Goal: Information Seeking & Learning: Learn about a topic

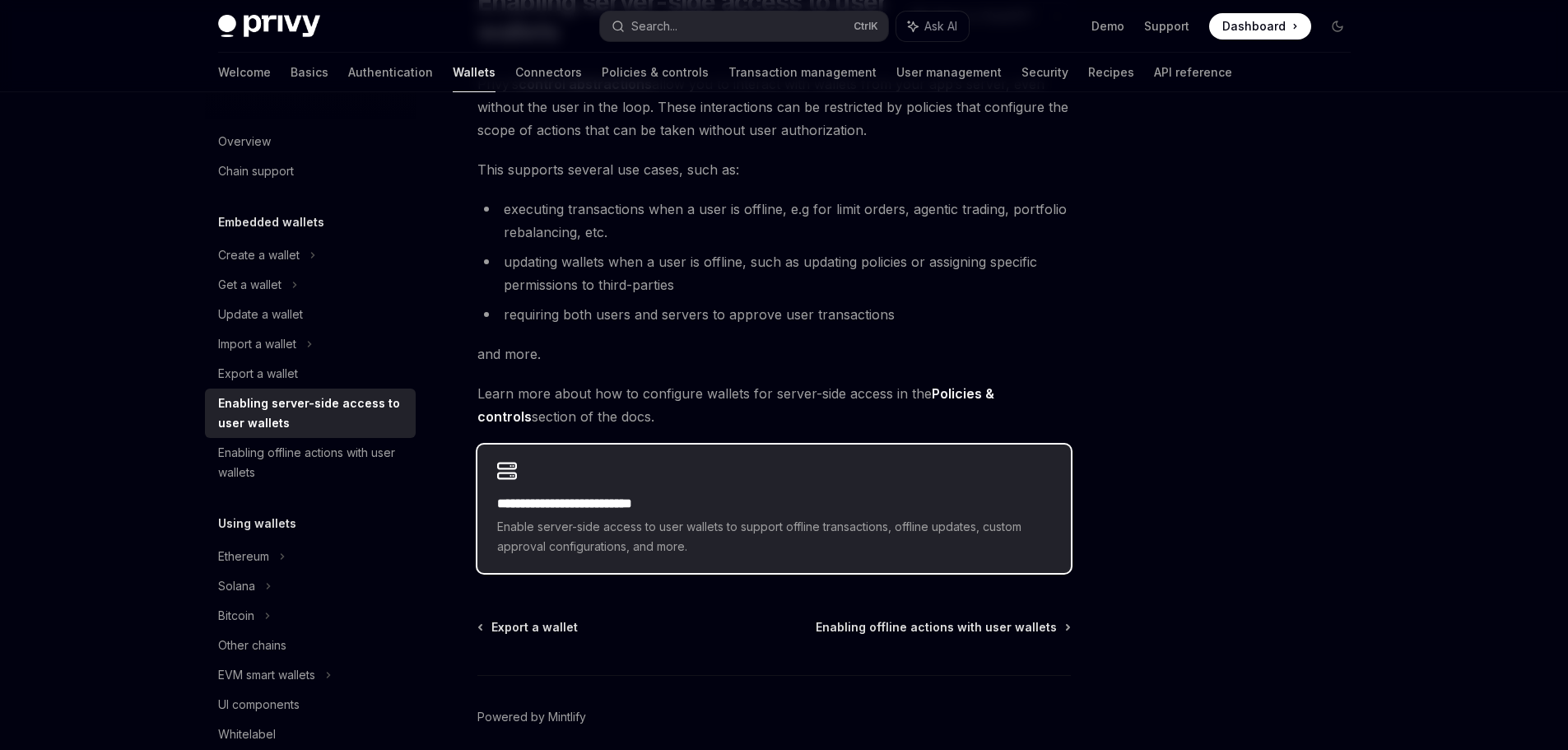
scroll to position [232, 0]
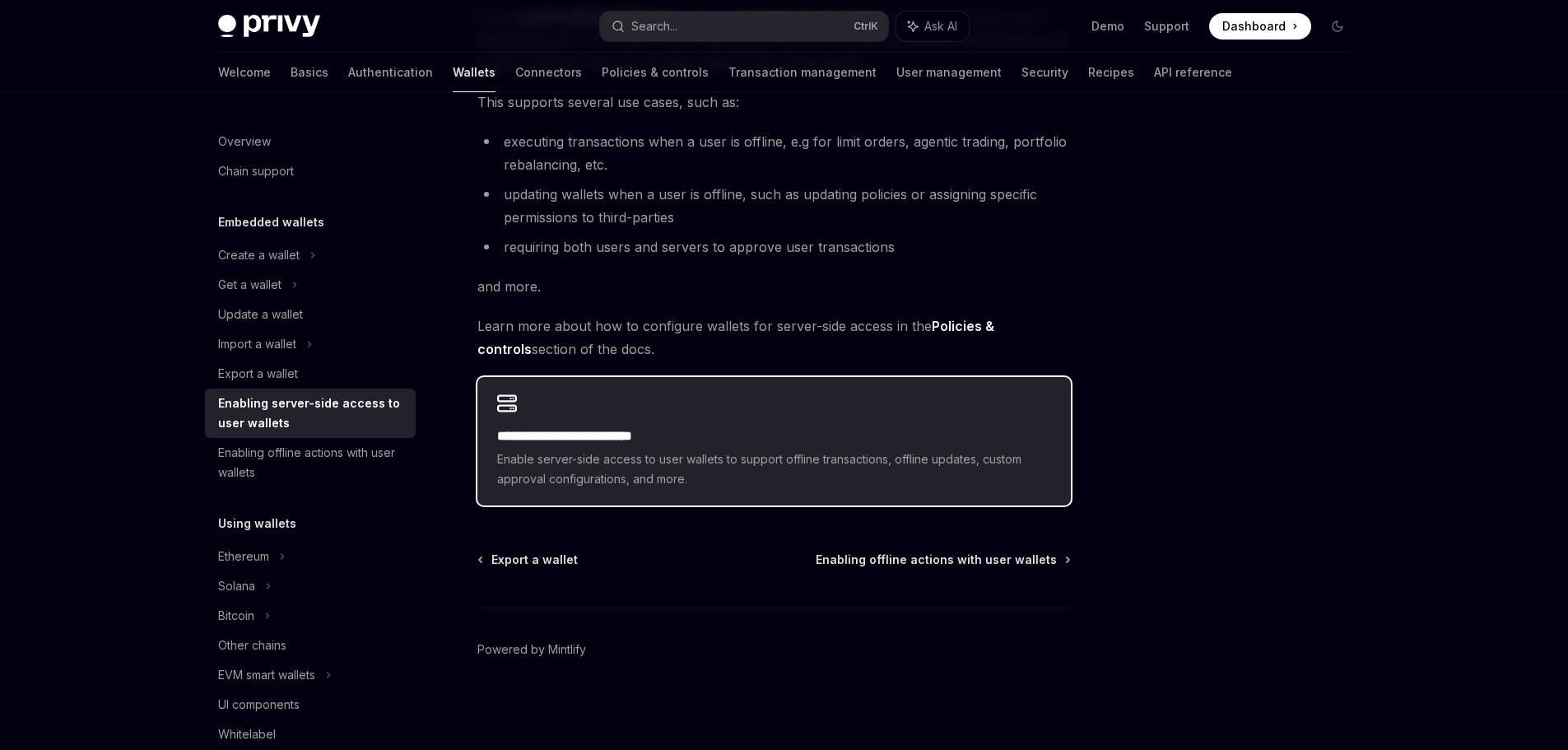
click at [816, 470] on span "Enable server-side access to user wallets to support offline transactions, offl…" at bounding box center [775, 470] width 554 height 40
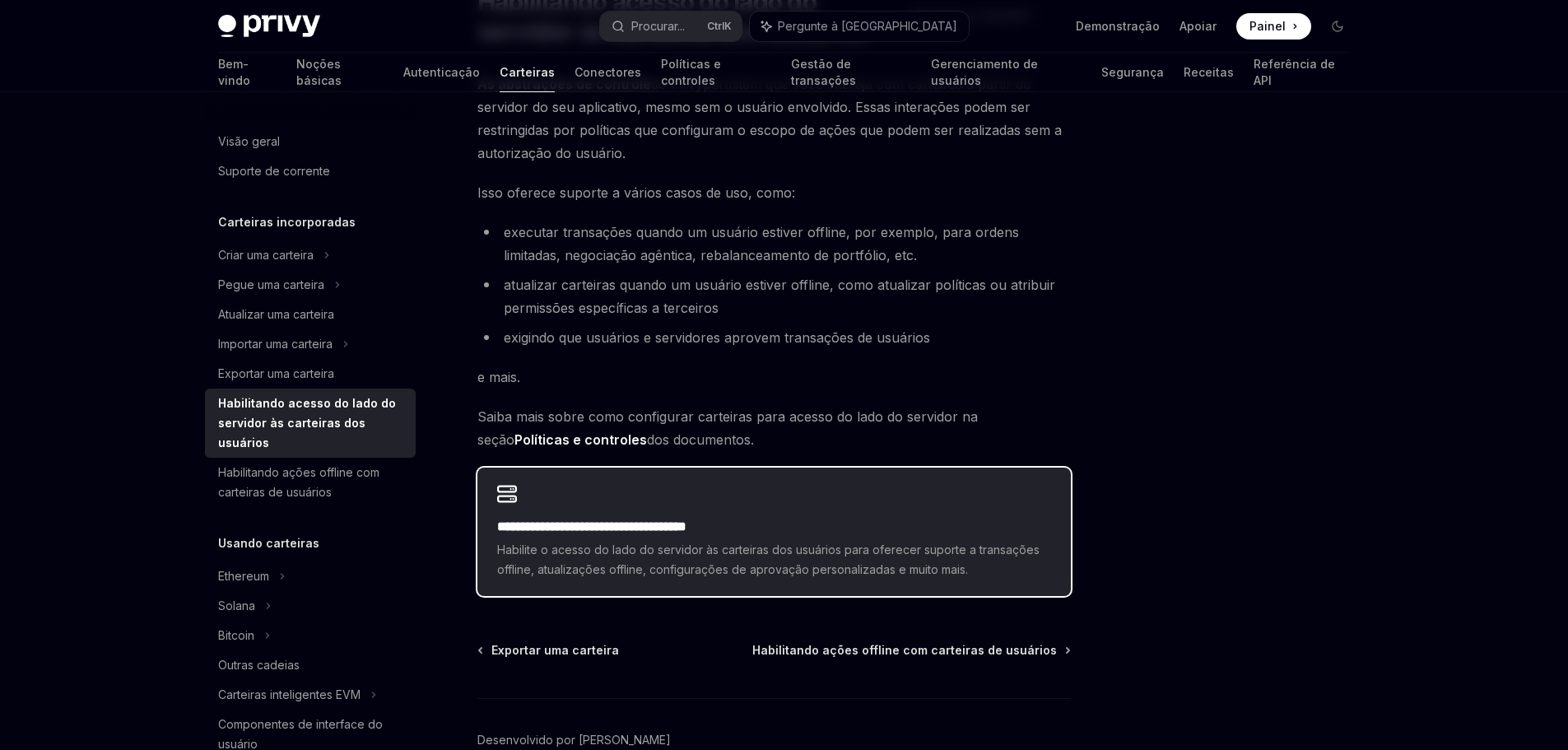
scroll to position [255, 0]
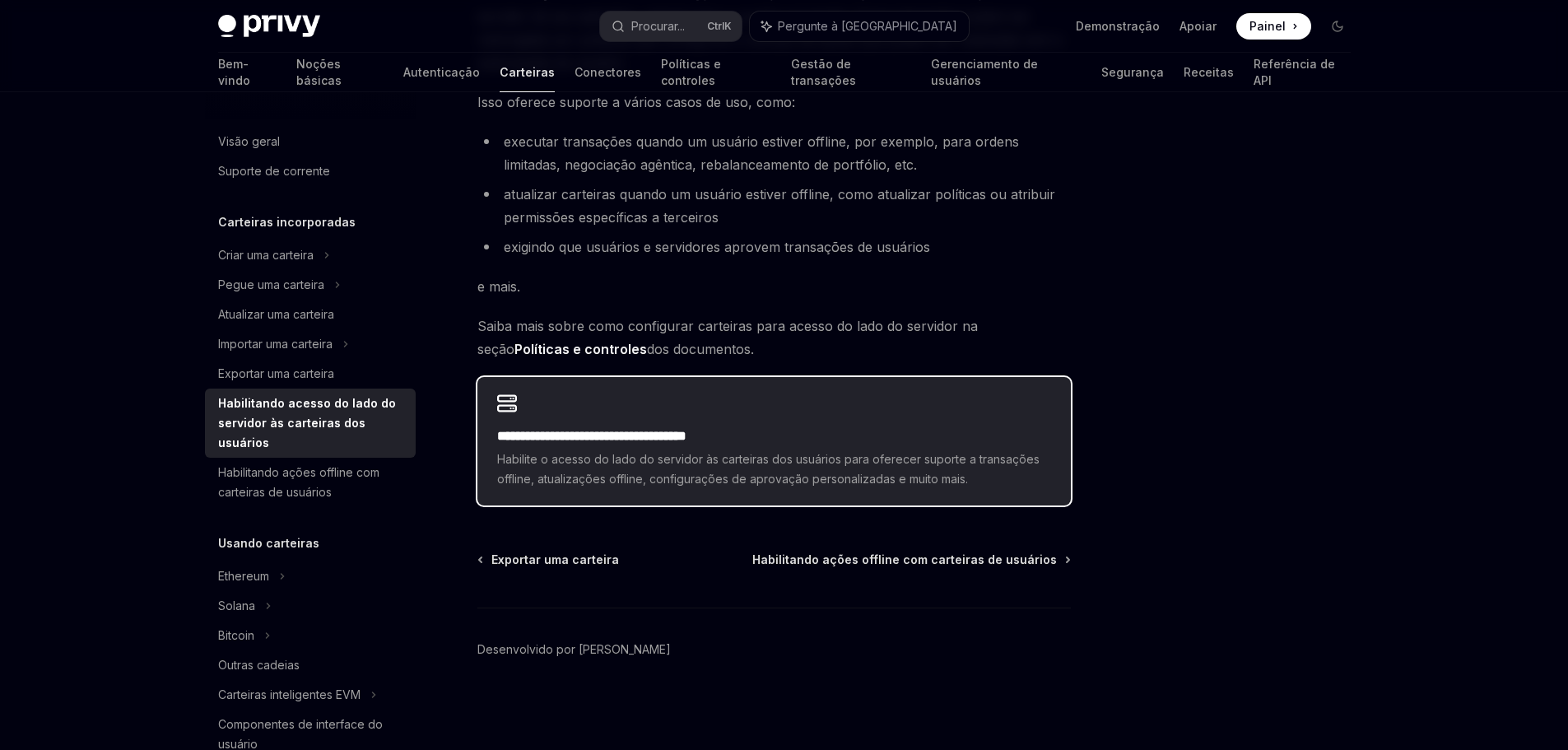
click at [777, 437] on h2 "**********" at bounding box center [775, 437] width 554 height 20
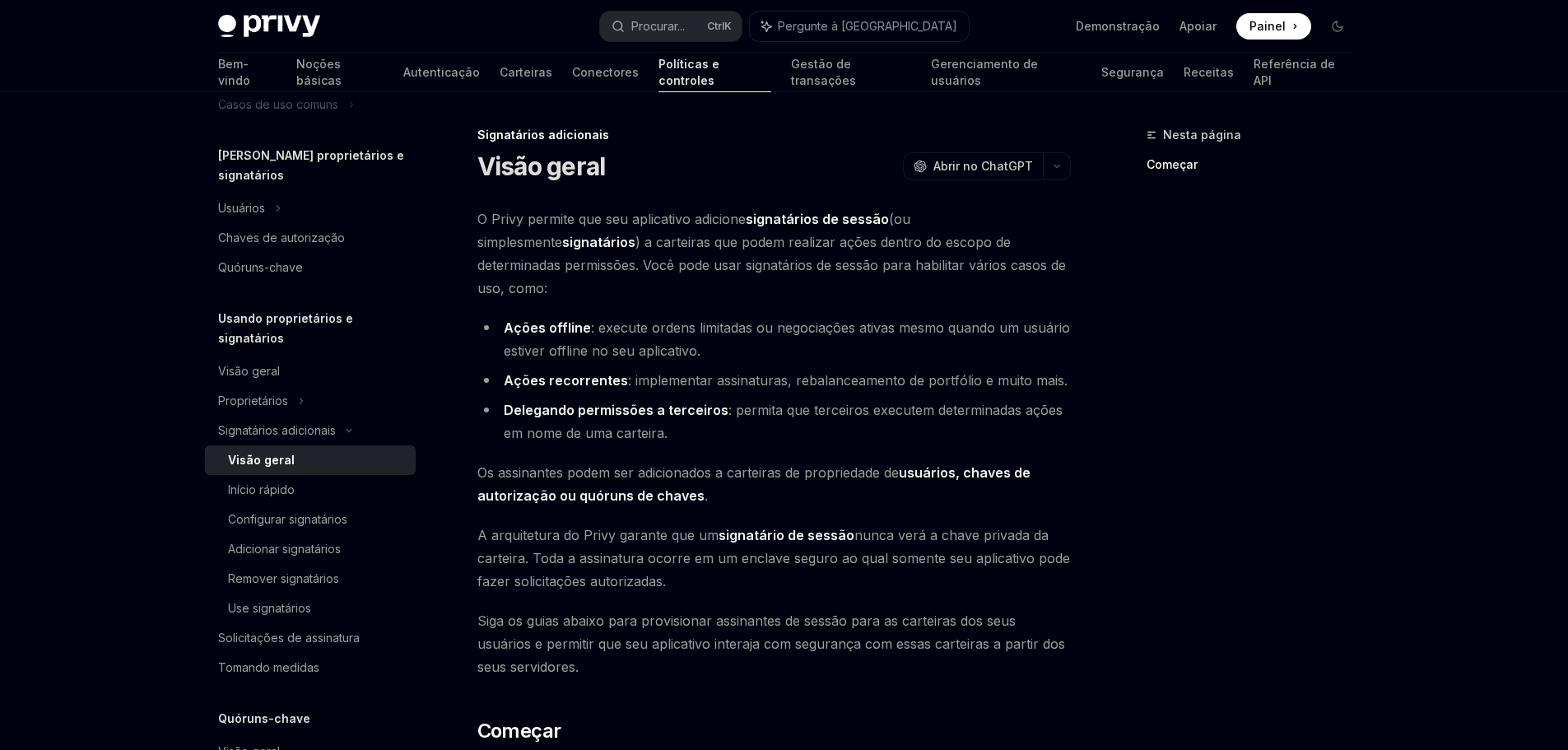
type textarea "*"
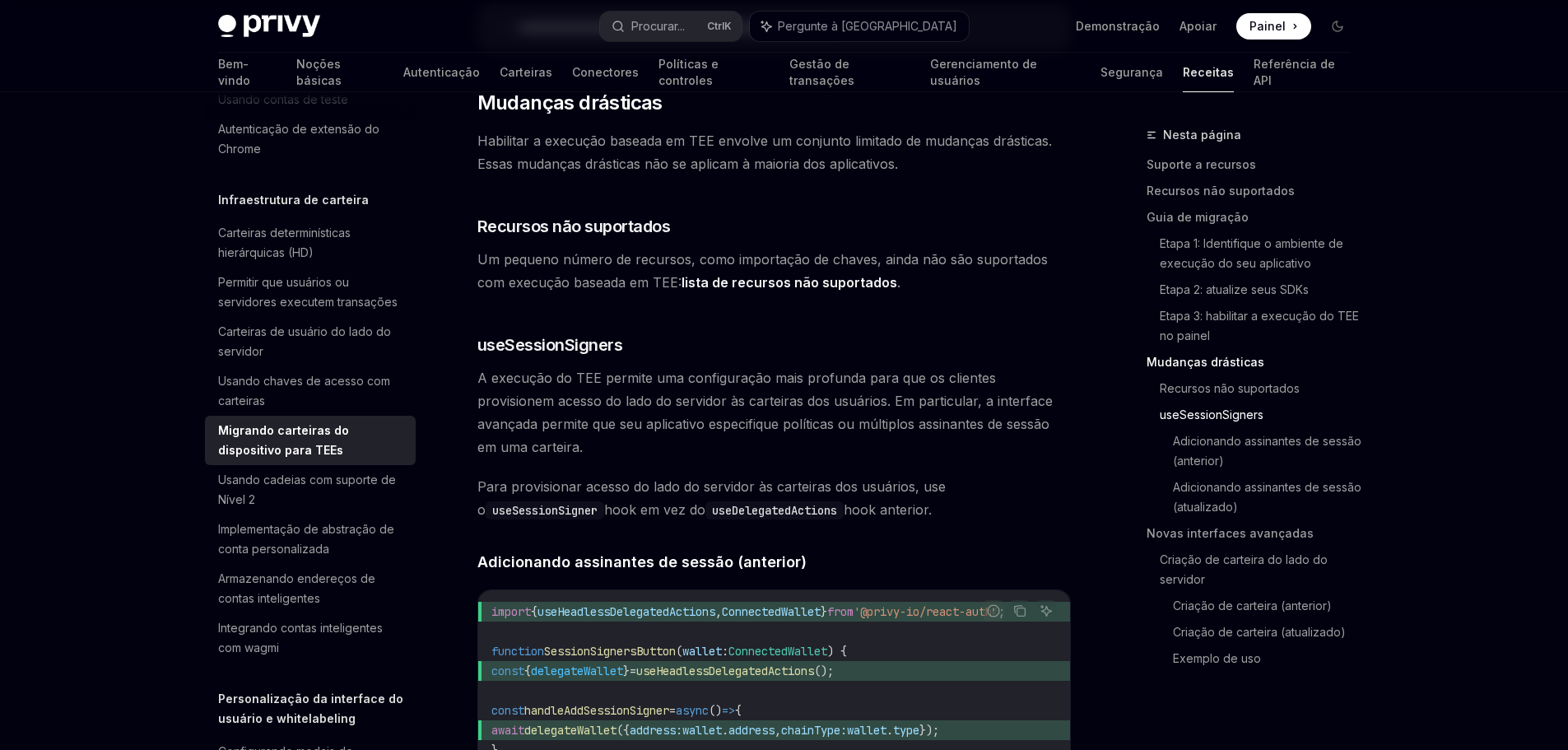
scroll to position [2306, 0]
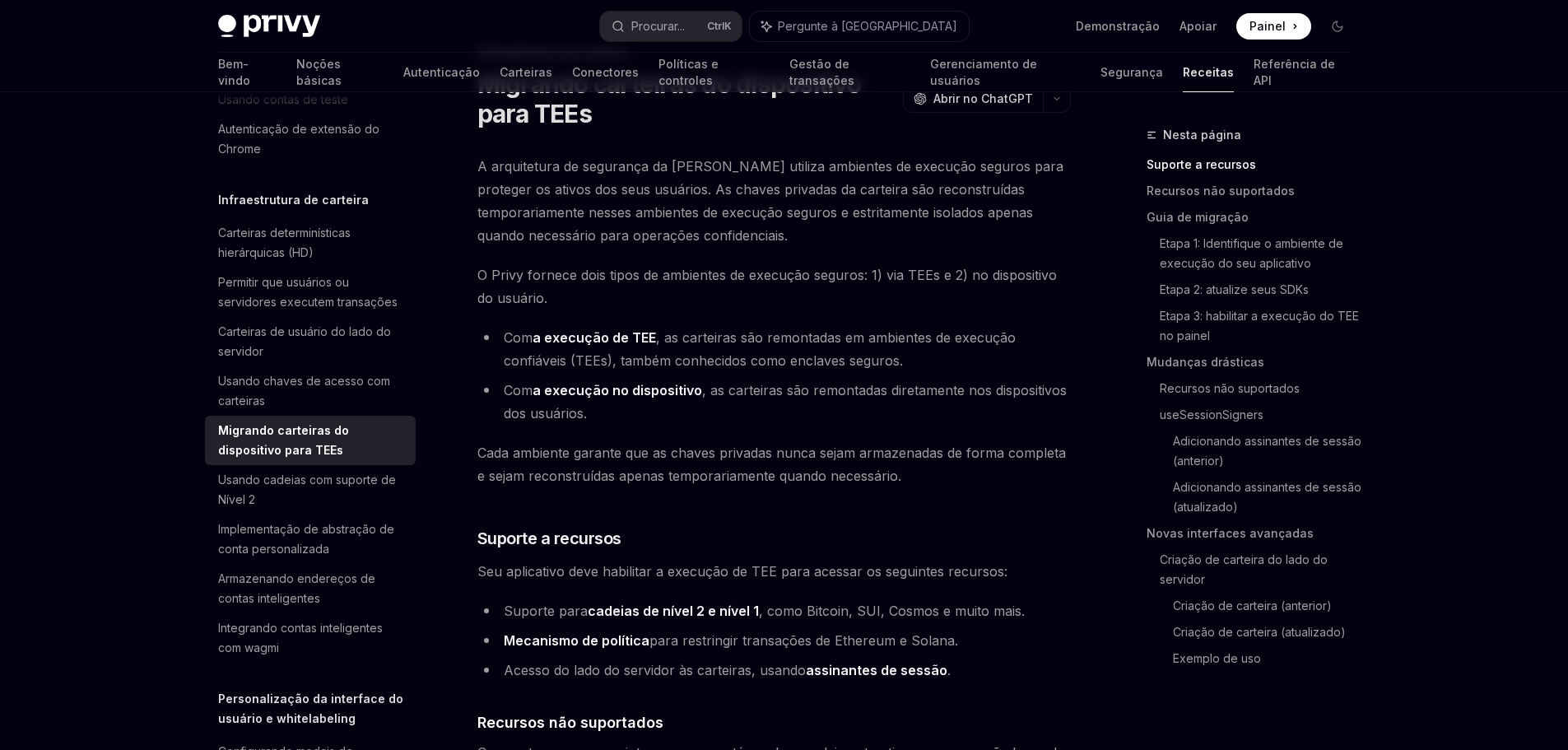
scroll to position [0, 0]
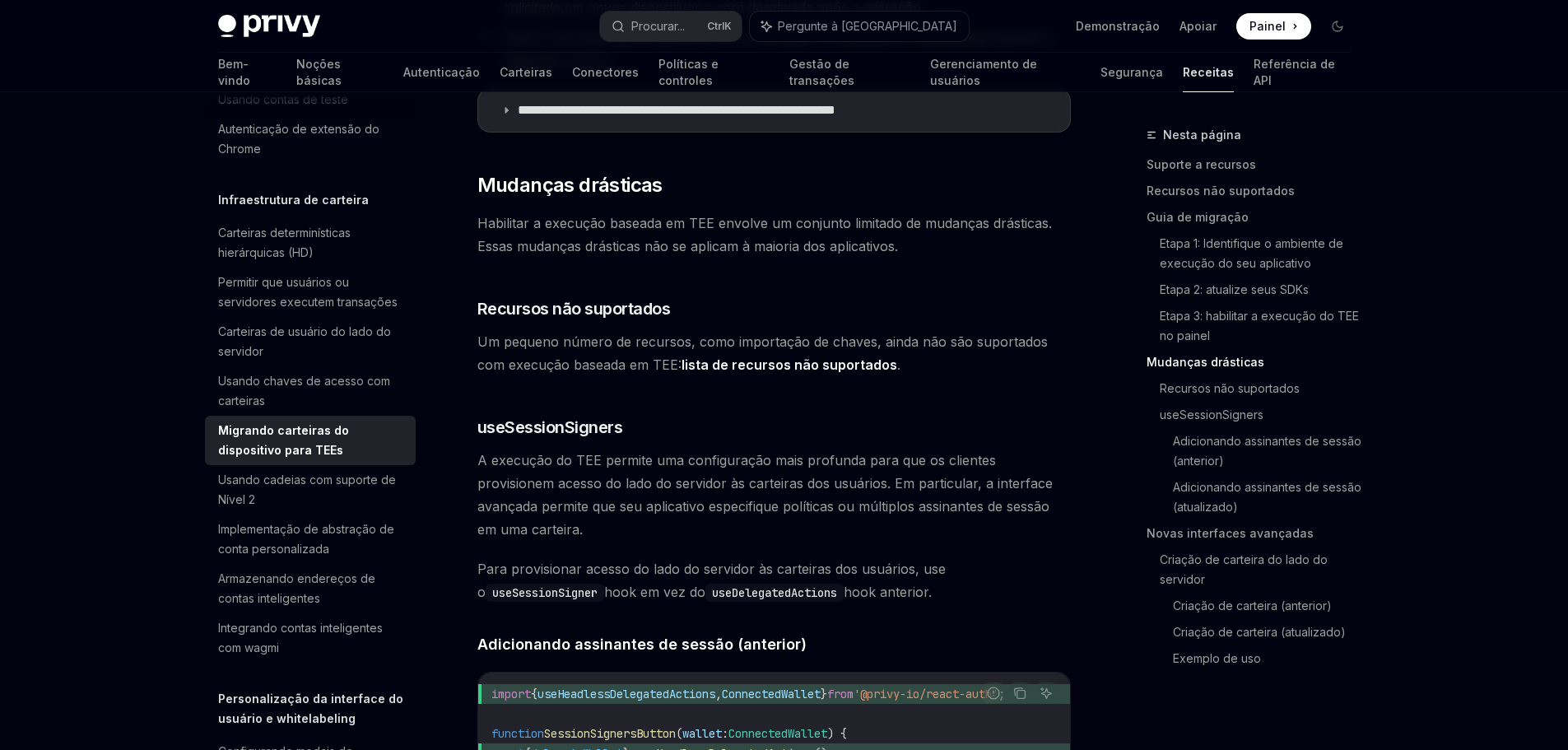
scroll to position [2389, 0]
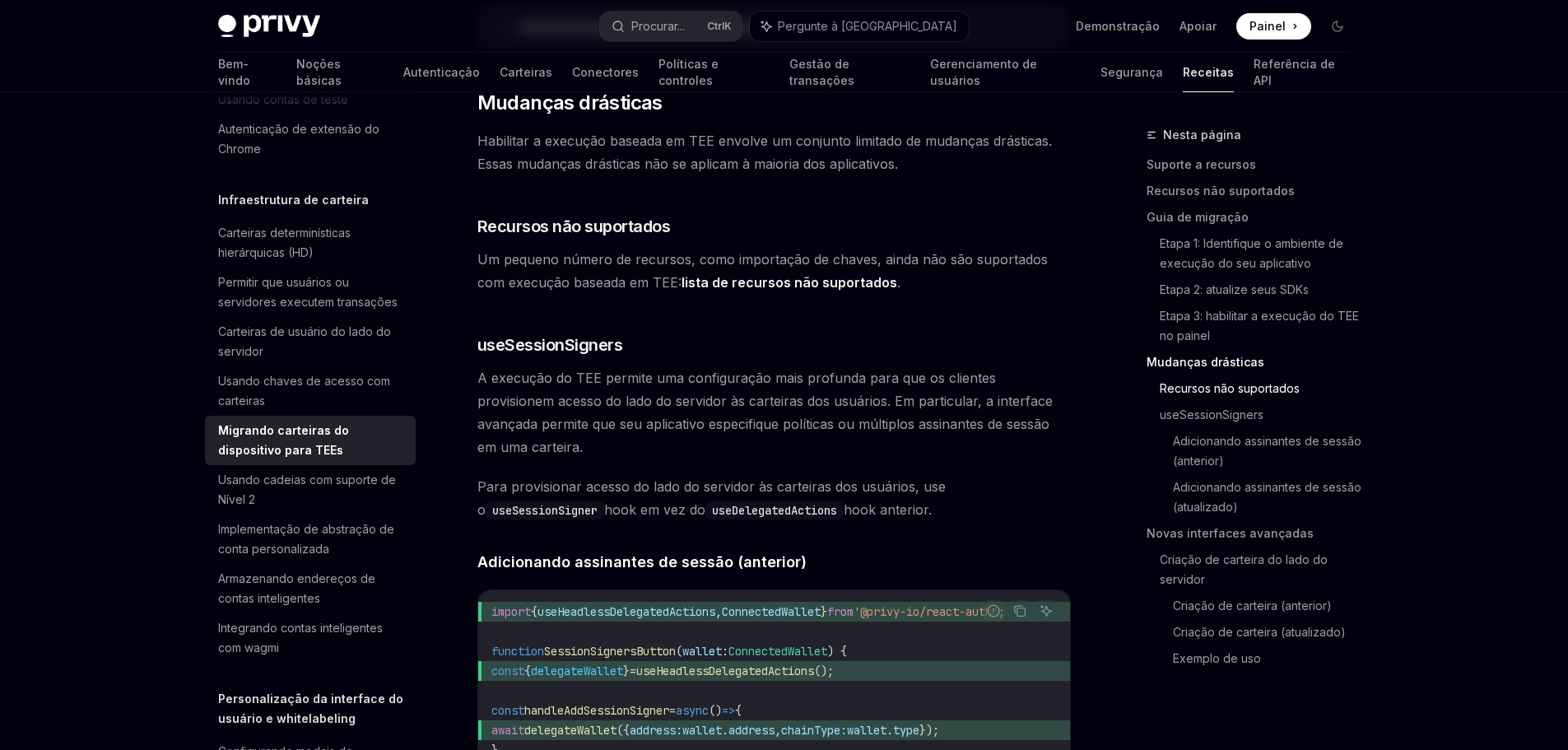
click at [794, 287] on font "lista de recursos não suportados" at bounding box center [789, 282] width 215 height 17
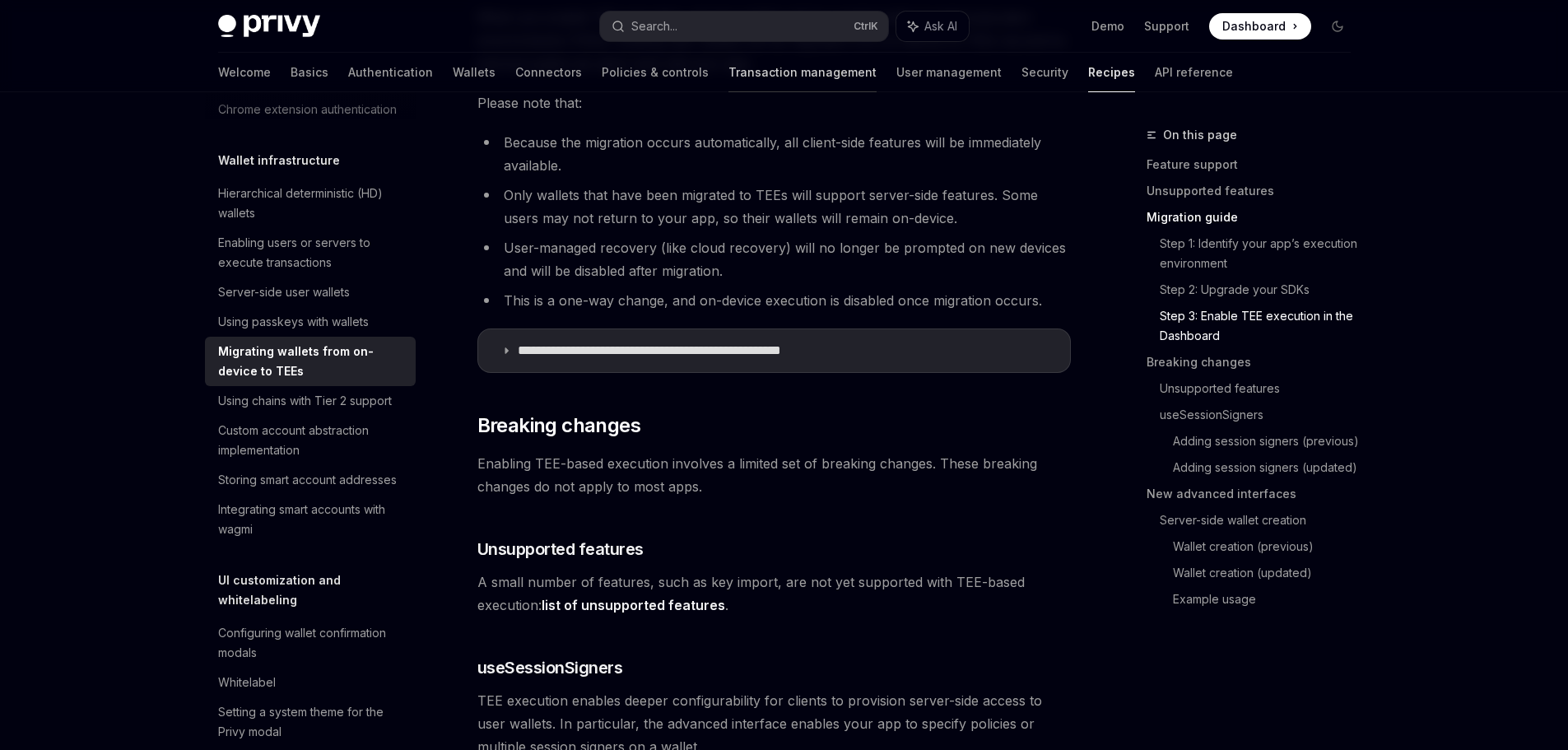
scroll to position [1822, 0]
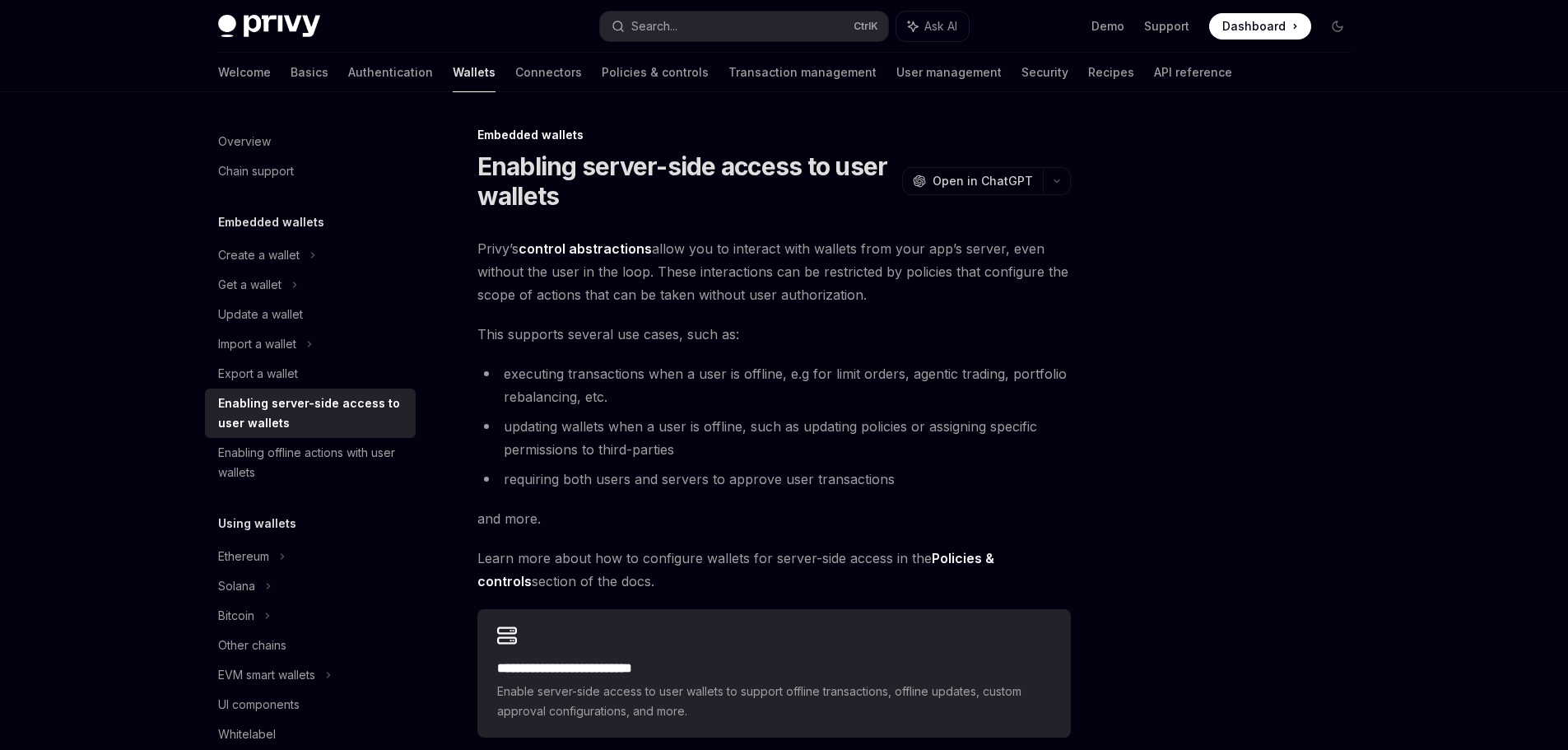
scroll to position [83, 0]
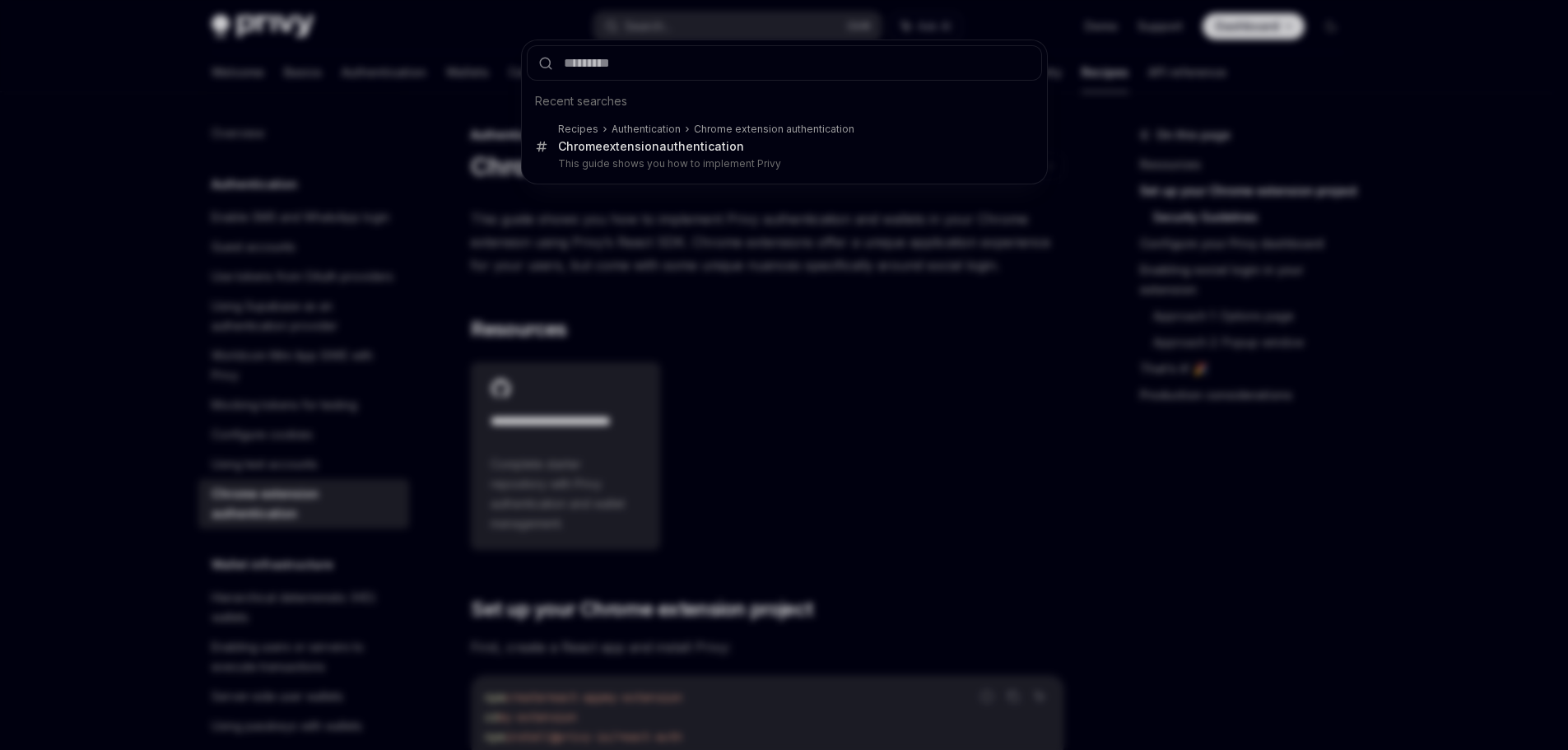
scroll to position [1290, 0]
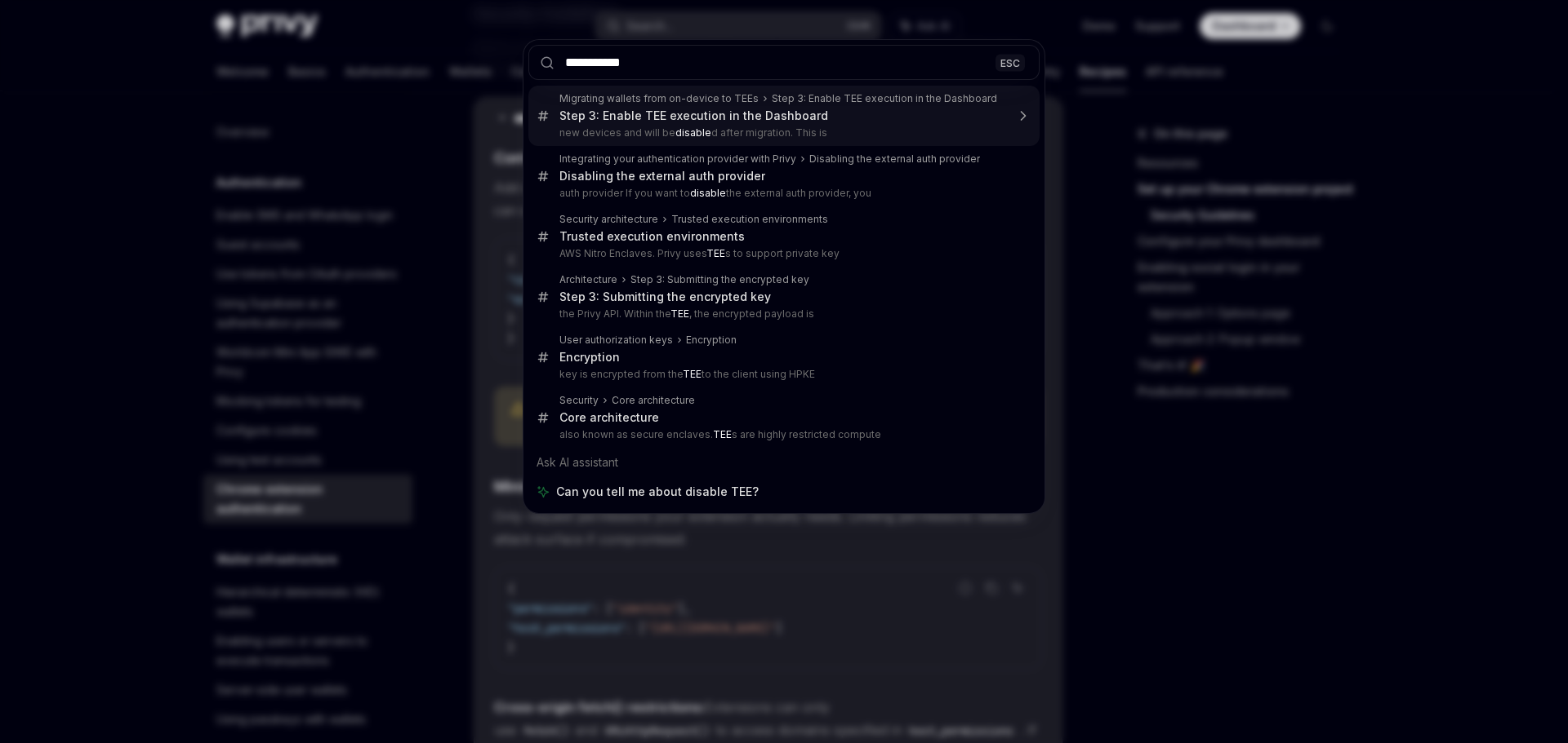
type input "**********"
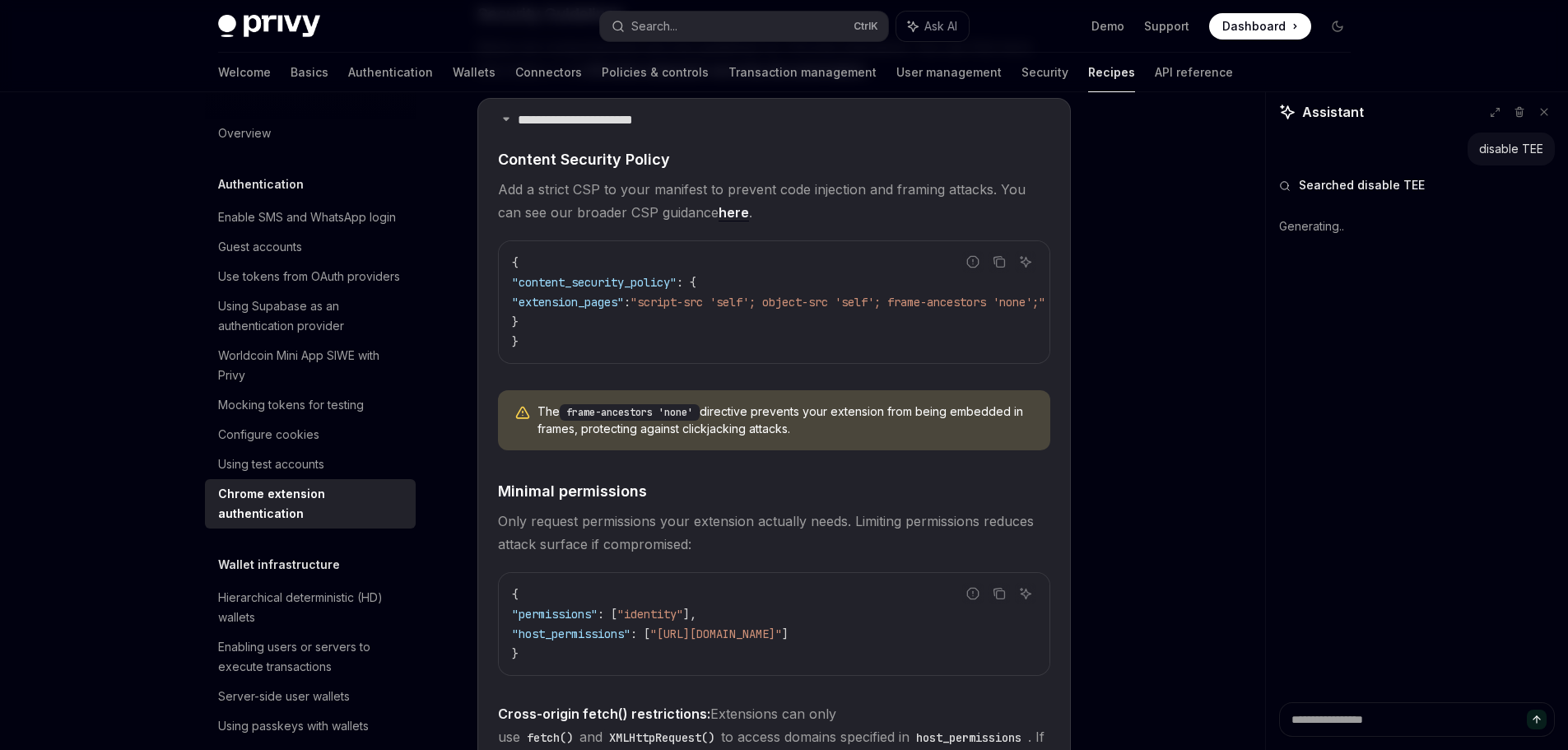
type textarea "*"
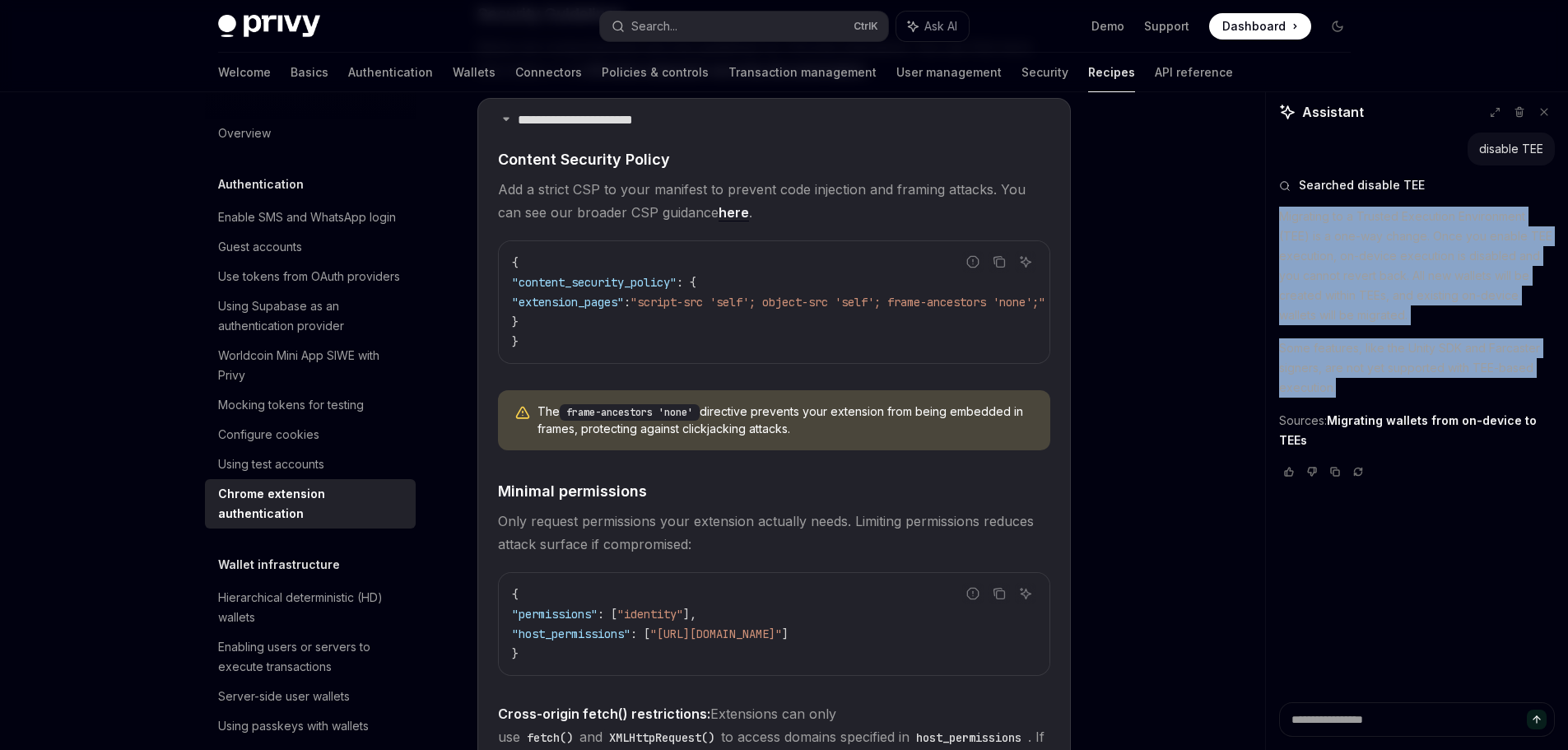
drag, startPoint x: 1283, startPoint y: 214, endPoint x: 1389, endPoint y: 387, distance: 202.9
click at [1389, 387] on div "Migrating to a Trusted Execution Environment (TEE) is a one-way change. Once yo…" at bounding box center [1416, 328] width 276 height 243
copy div "Migrating to a Trusted Execution Environment (TEE) is a one-way change. Once yo…"
click at [1430, 292] on p "Migrating to a Trusted Execution Environment (TEE) is a one-way change. Once yo…" at bounding box center [1416, 265] width 276 height 119
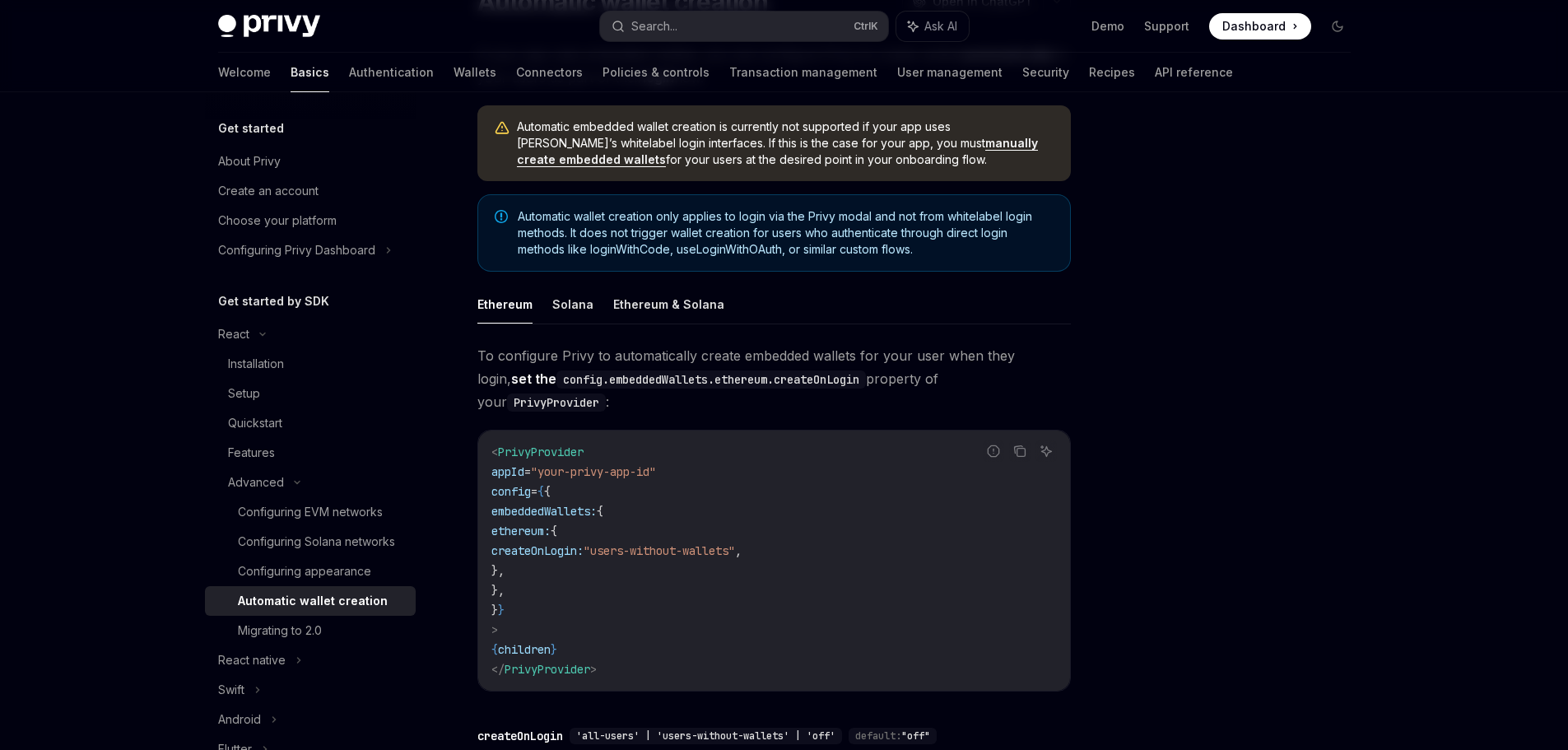
scroll to position [329, 0]
